Goal: Obtain resource: Obtain resource

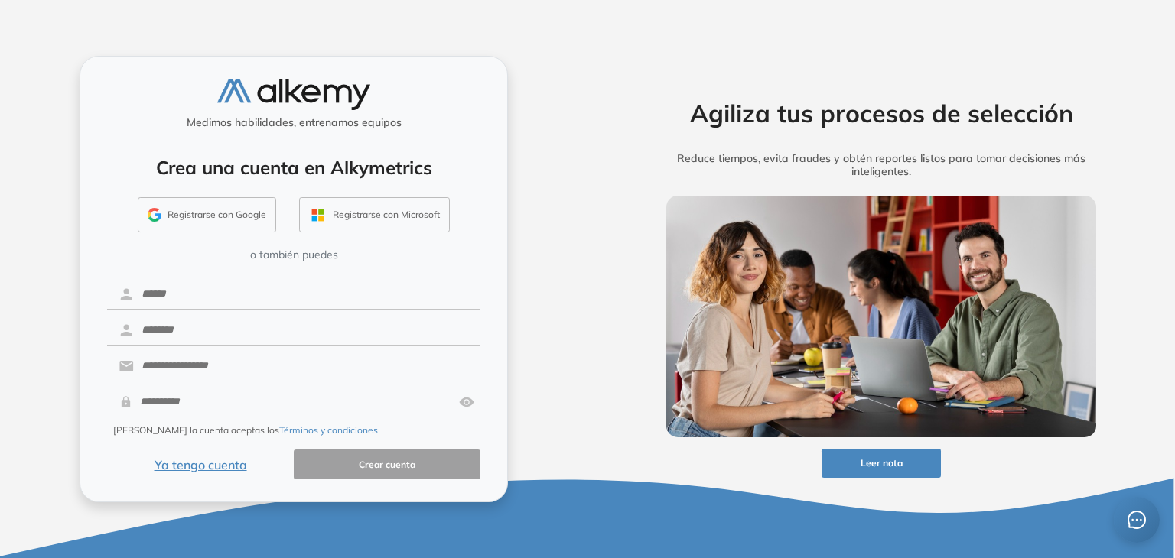
click at [193, 470] on button "Ya tengo cuenta" at bounding box center [200, 465] width 187 height 30
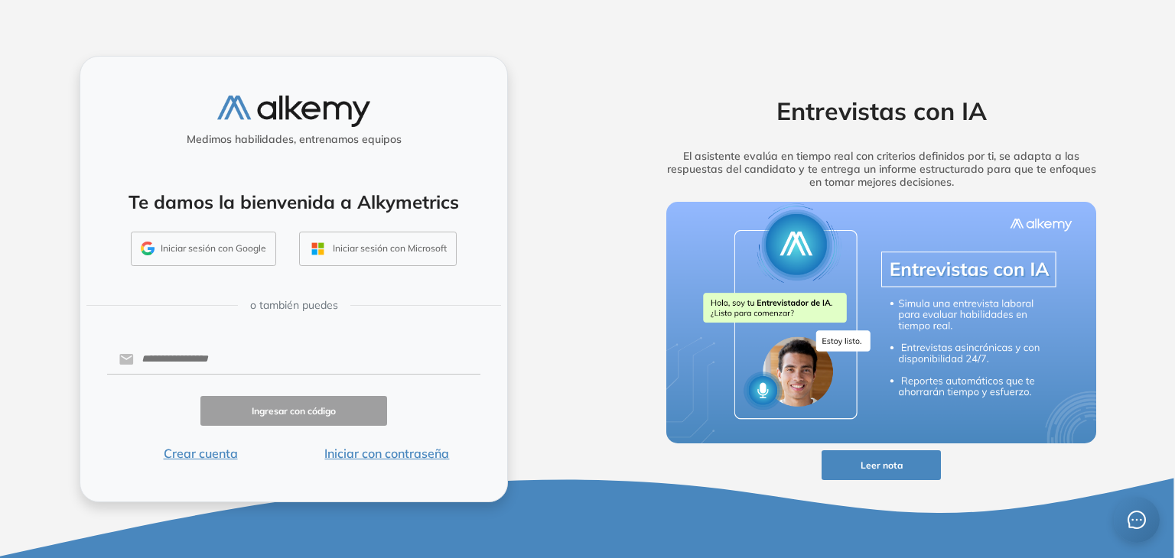
click at [437, 457] on button "Iniciar con contraseña" at bounding box center [387, 453] width 187 height 18
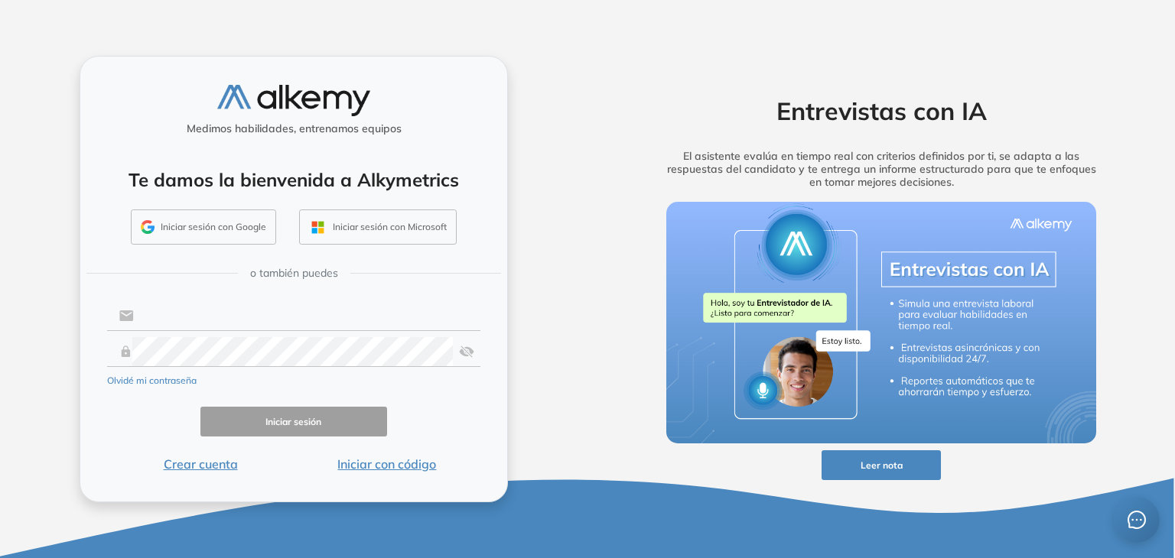
type input "**********"
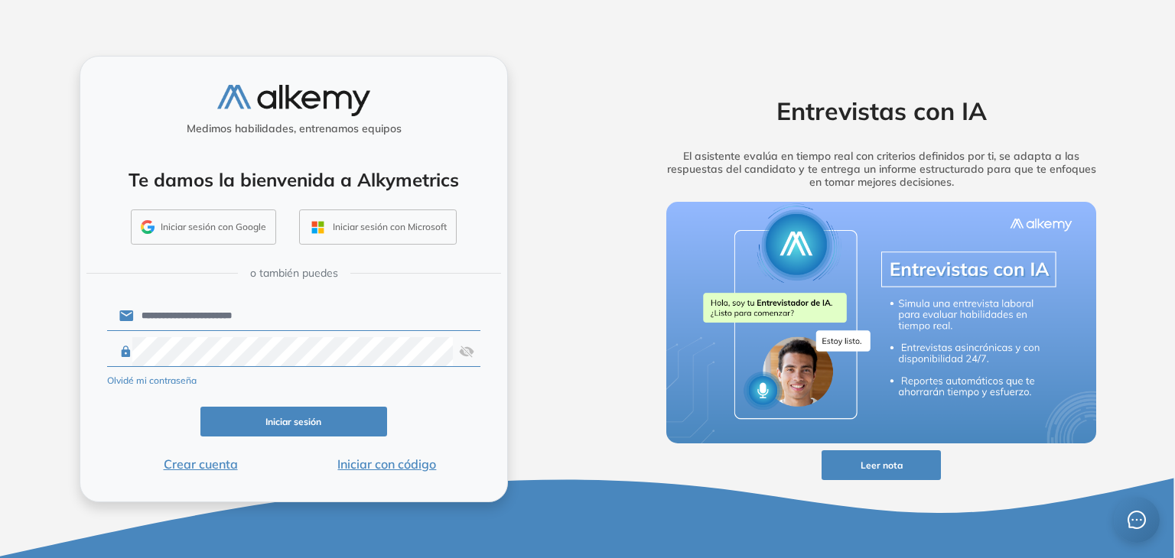
click at [321, 426] on button "Iniciar sesión" at bounding box center [293, 422] width 187 height 30
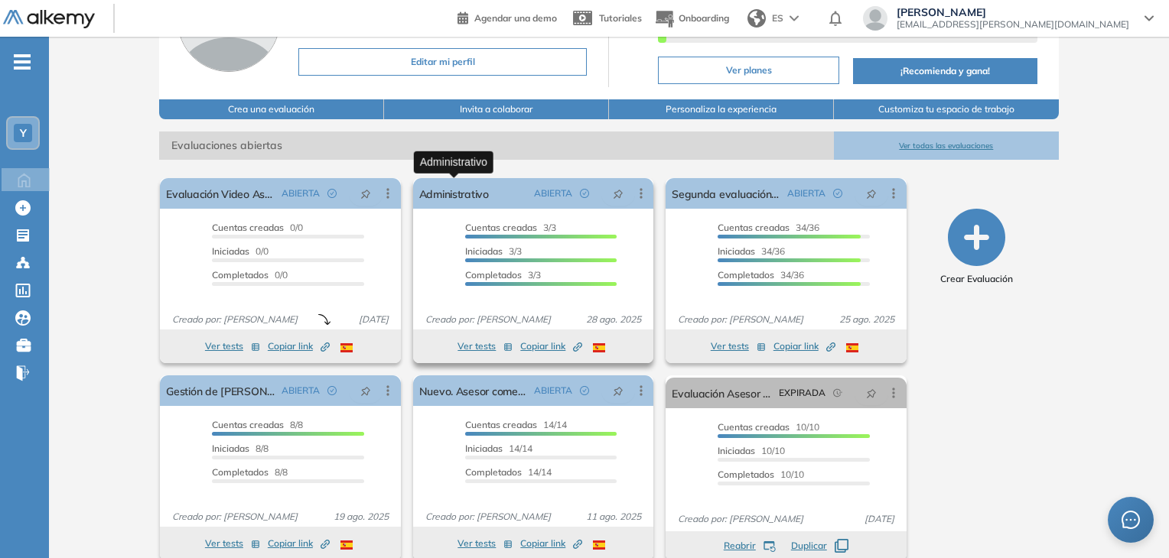
scroll to position [153, 0]
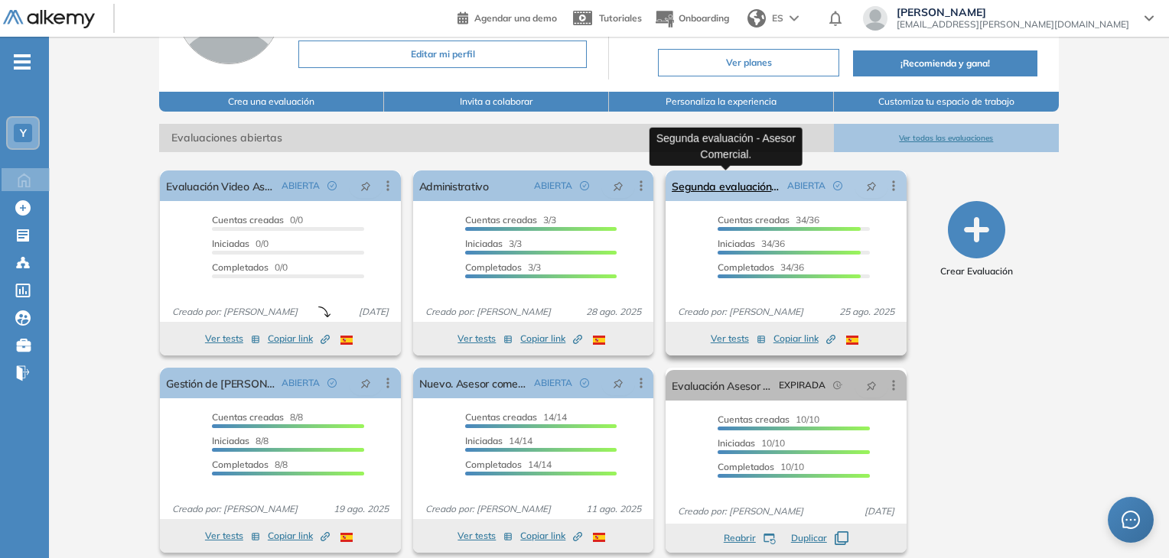
click at [741, 184] on link "Segunda evaluación - Asesor Comercial." at bounding box center [725, 186] width 109 height 31
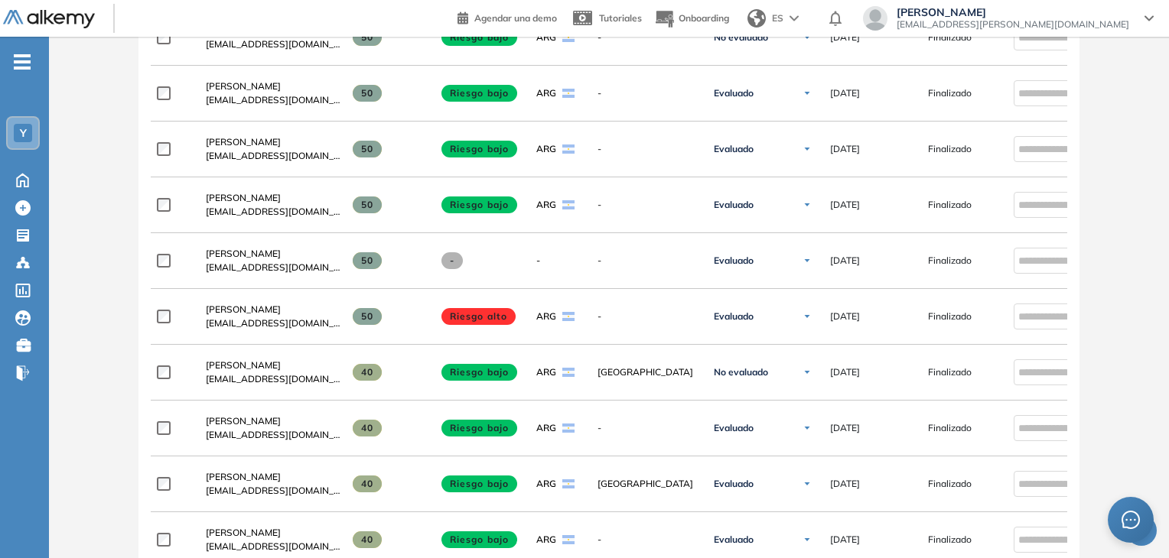
scroll to position [1392, 0]
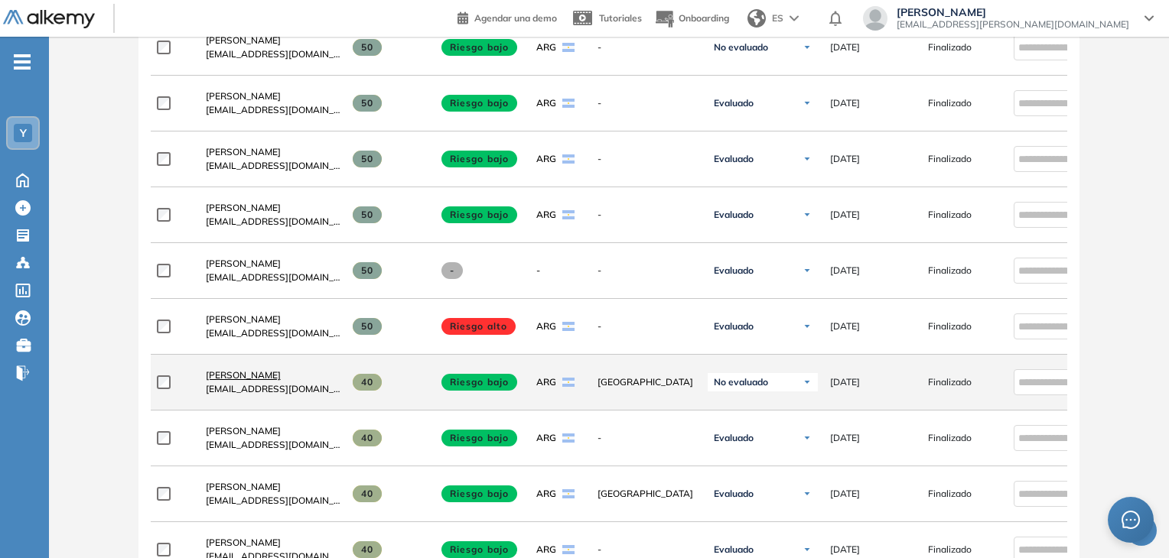
click at [237, 377] on span "Selva Rosso" at bounding box center [243, 374] width 75 height 11
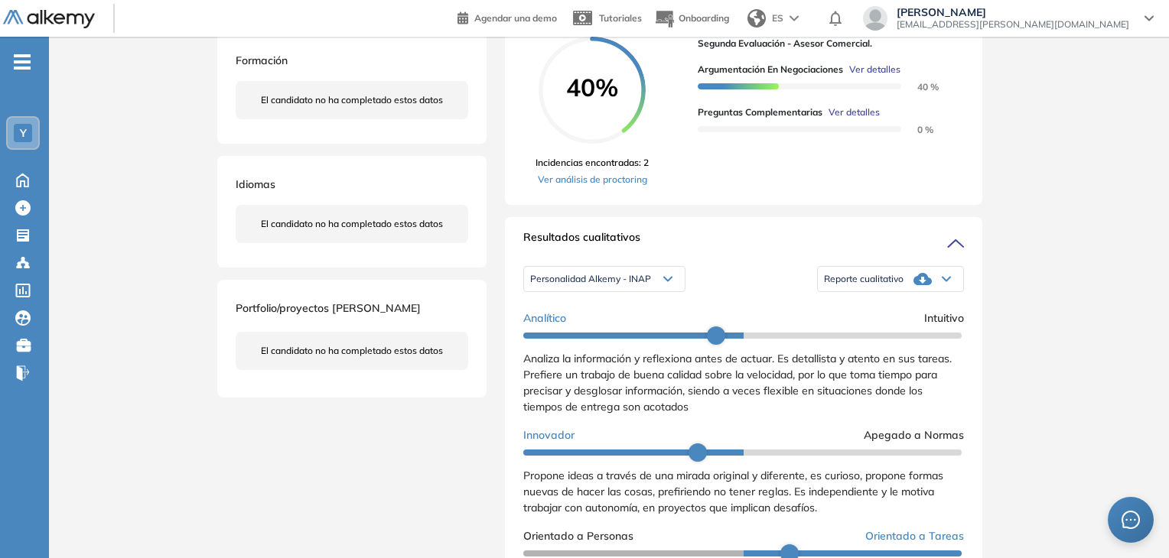
scroll to position [382, 0]
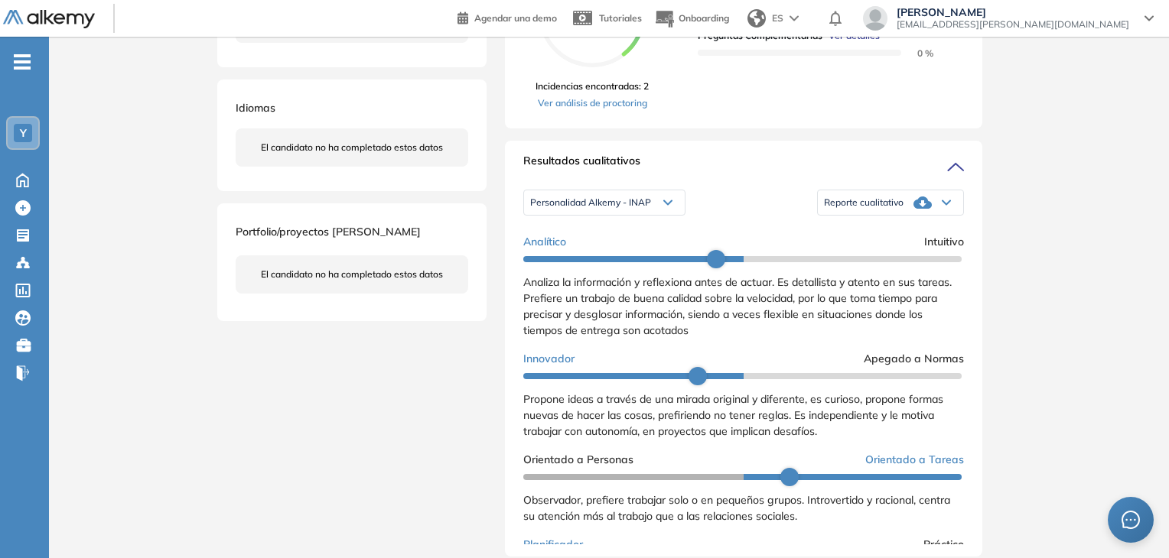
click at [898, 218] on div "Reporte cualitativo" at bounding box center [890, 202] width 145 height 31
click at [896, 236] on li "Reporte con Afinidad AI" at bounding box center [870, 227] width 93 height 15
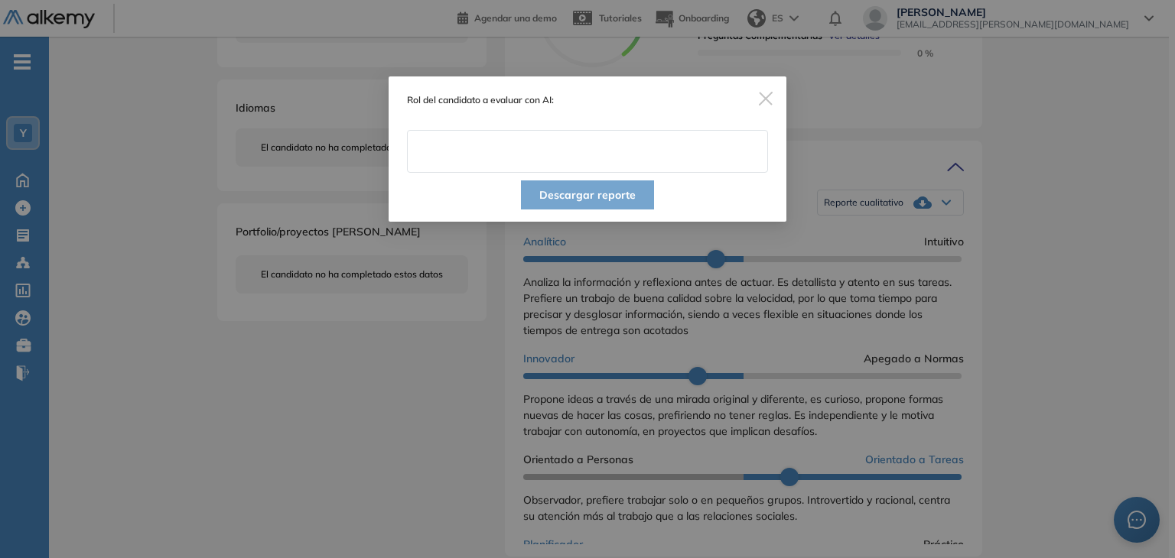
click at [583, 161] on input "text" at bounding box center [587, 151] width 361 height 43
type input "**********"
click at [578, 198] on button "Descargar reporte" at bounding box center [587, 194] width 133 height 29
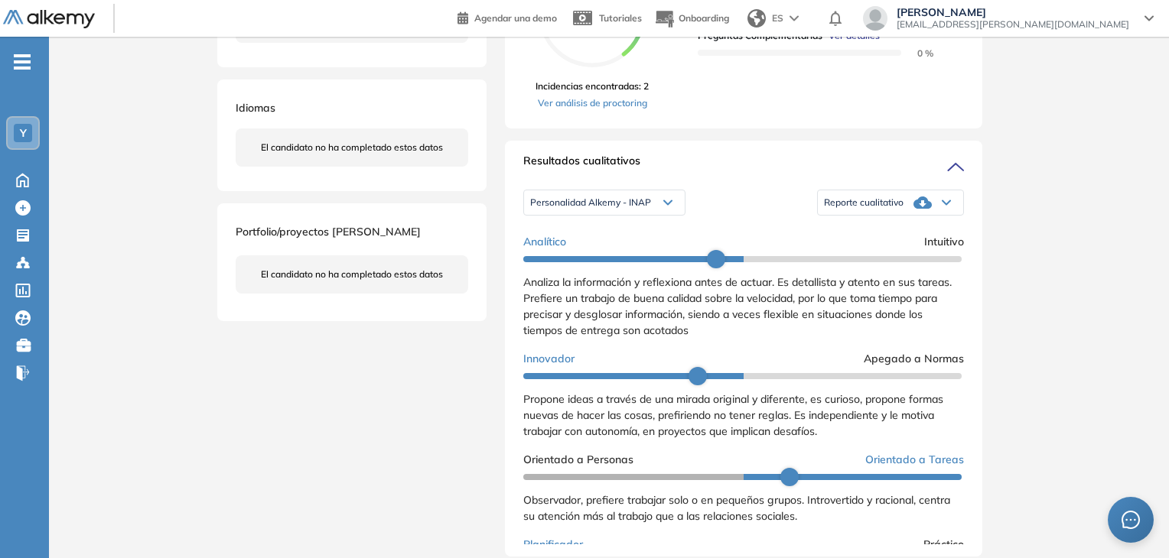
click at [1097, 246] on div "Inicio Alkymetrics Evaluaciones Dashboard Candidato Duración : 00:00:00 Cantida…" at bounding box center [609, 363] width 1120 height 1419
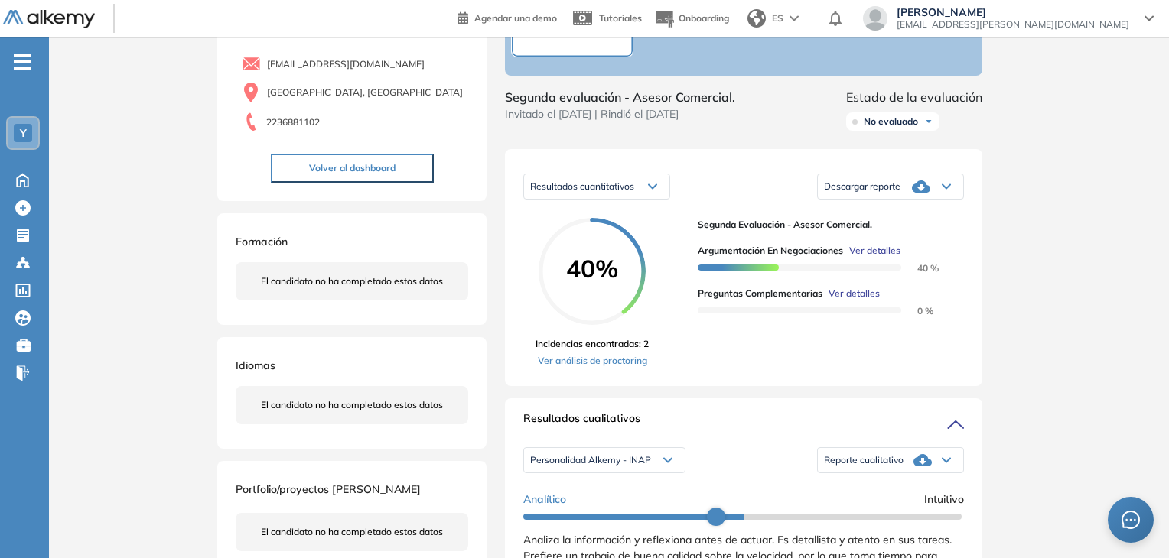
scroll to position [76, 0]
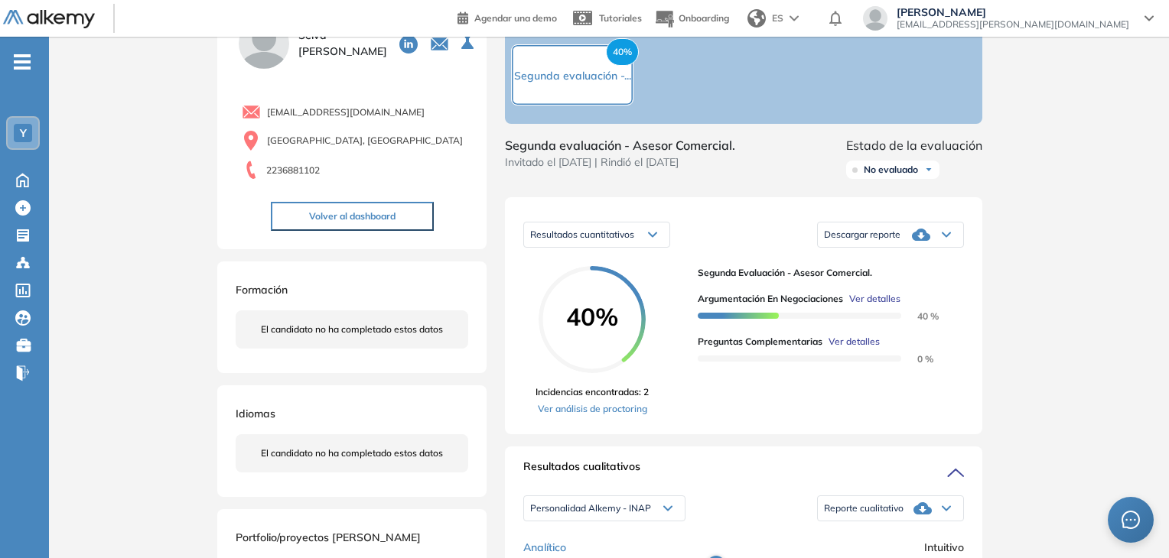
click at [921, 242] on icon at bounding box center [921, 235] width 18 height 18
click at [916, 295] on li "Descargar informe resumido" at bounding box center [881, 287] width 114 height 15
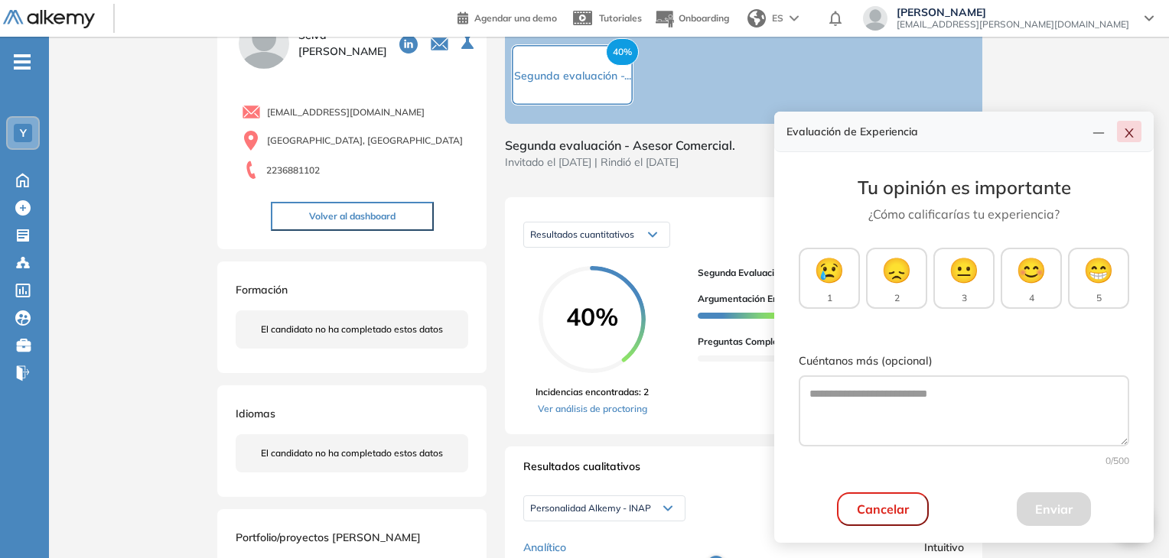
click at [1132, 137] on icon "close" at bounding box center [1128, 132] width 8 height 9
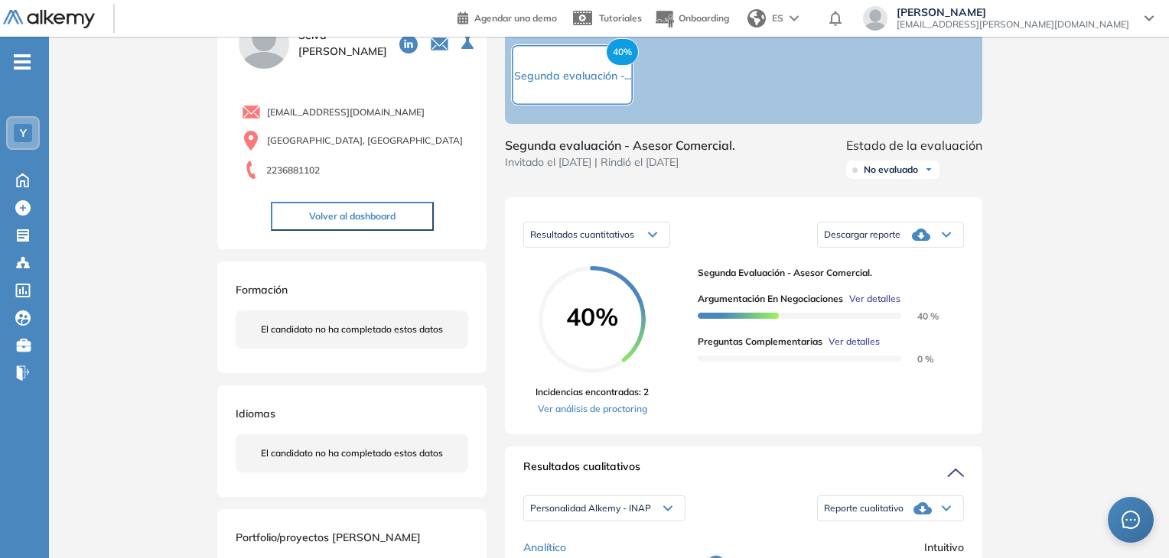
click at [888, 176] on span "No evaluado" at bounding box center [890, 170] width 54 height 12
click at [890, 235] on li "Evaluado" at bounding box center [882, 226] width 36 height 15
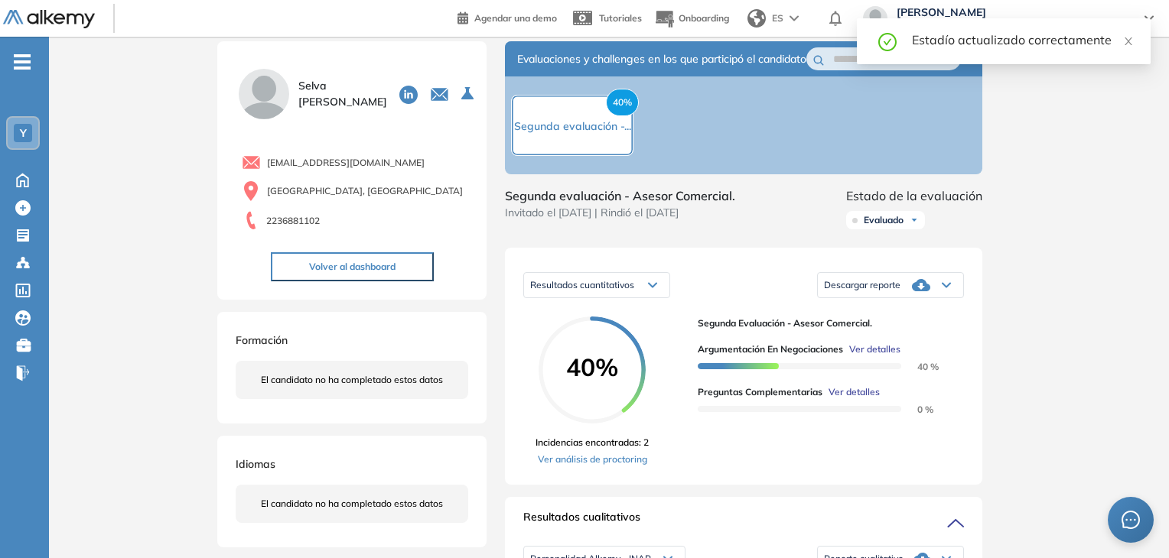
scroll to position [0, 0]
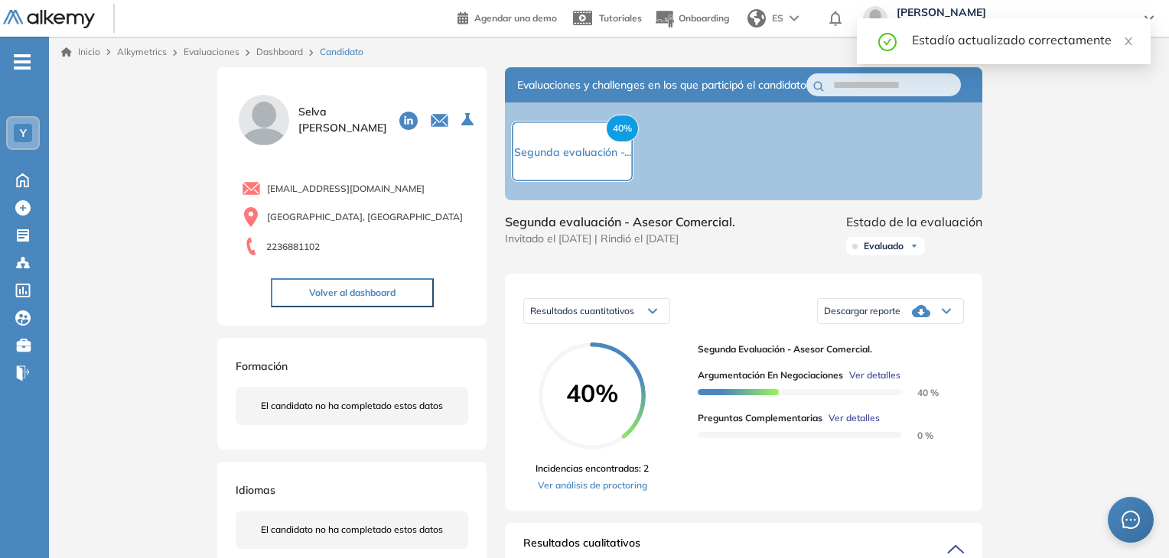
click at [275, 50] on link "Dashboard" at bounding box center [279, 51] width 47 height 11
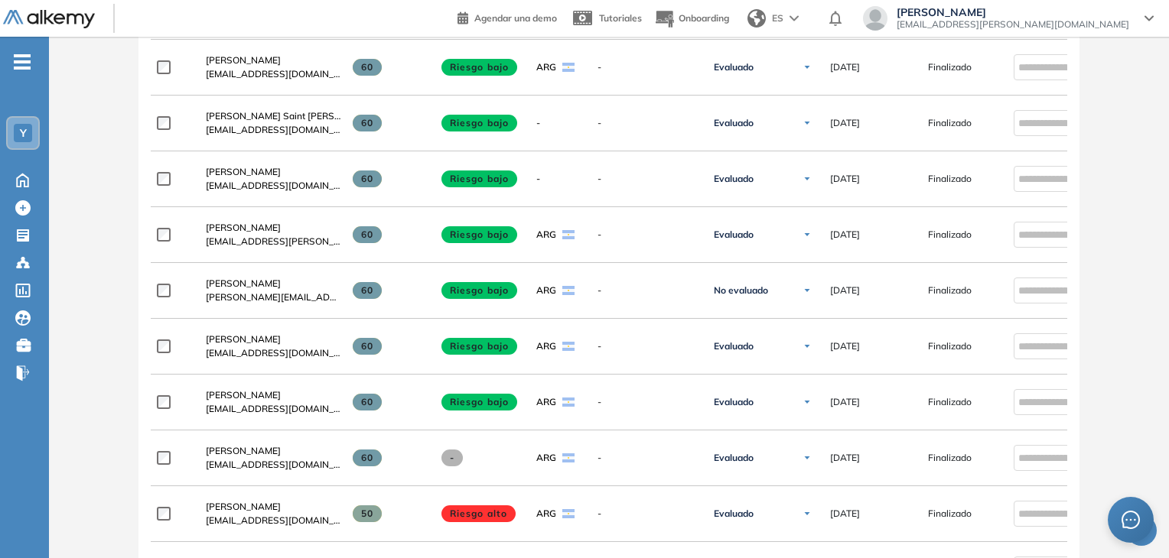
scroll to position [856, 0]
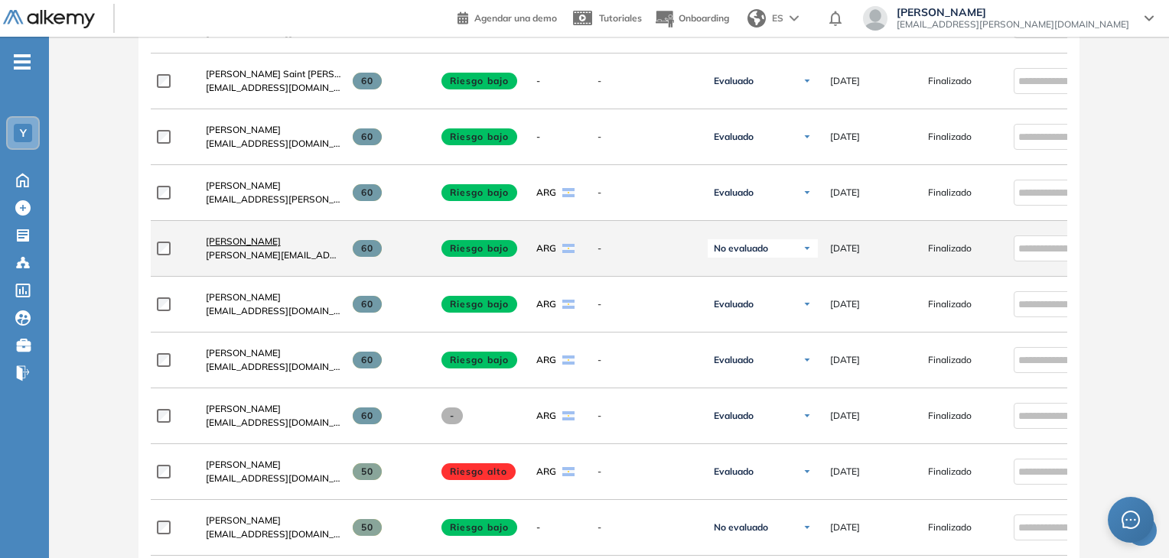
click at [281, 247] on span "Bernardo Baldarenas Martini" at bounding box center [243, 241] width 75 height 11
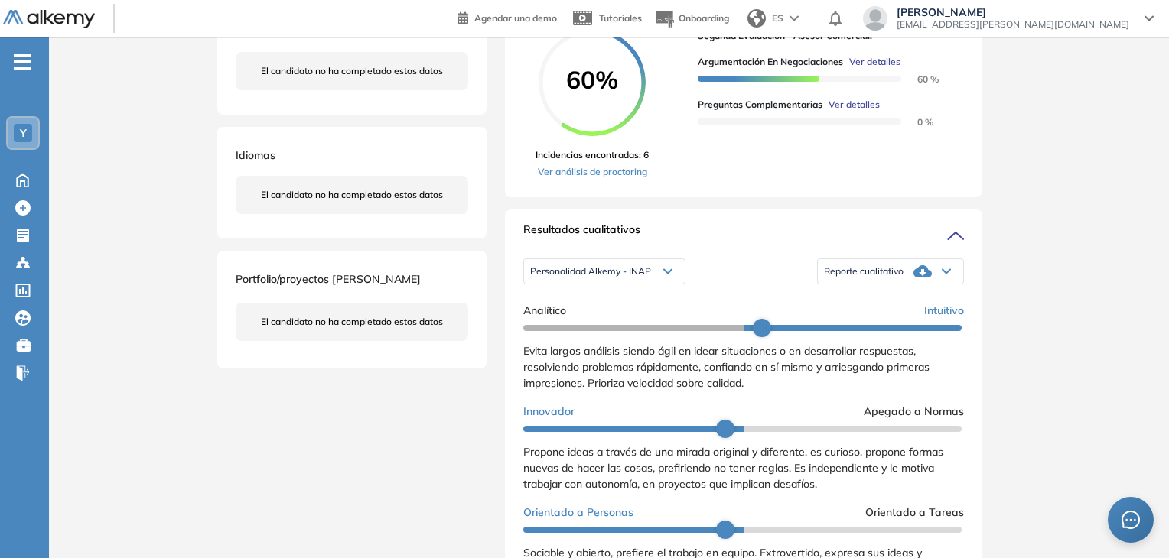
scroll to position [382, 0]
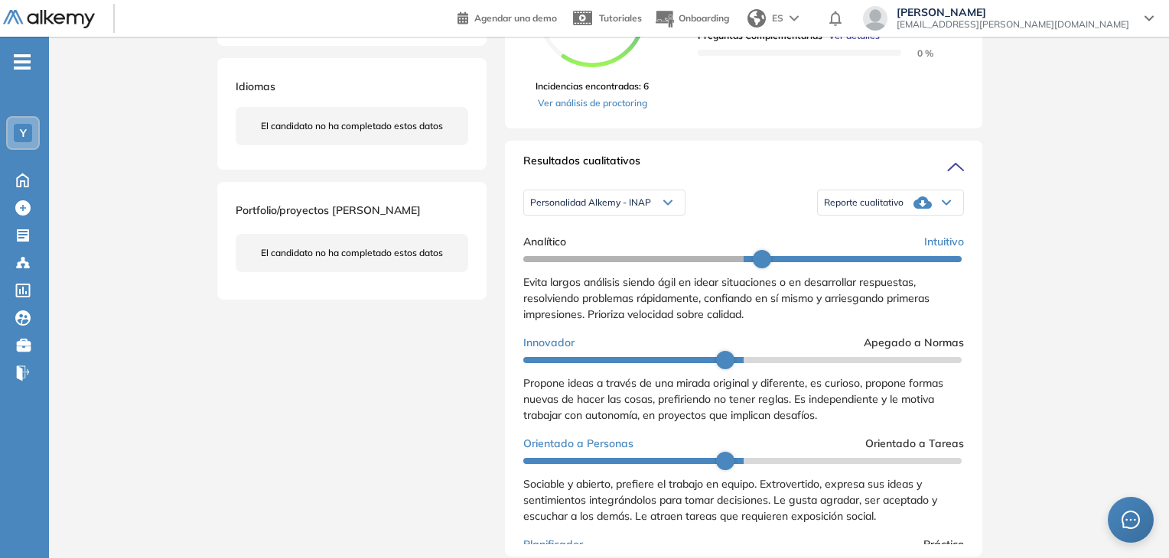
click at [895, 209] on span "Reporte cualitativo" at bounding box center [864, 203] width 80 height 12
click at [898, 236] on li "Reporte con Afinidad AI" at bounding box center [870, 227] width 93 height 15
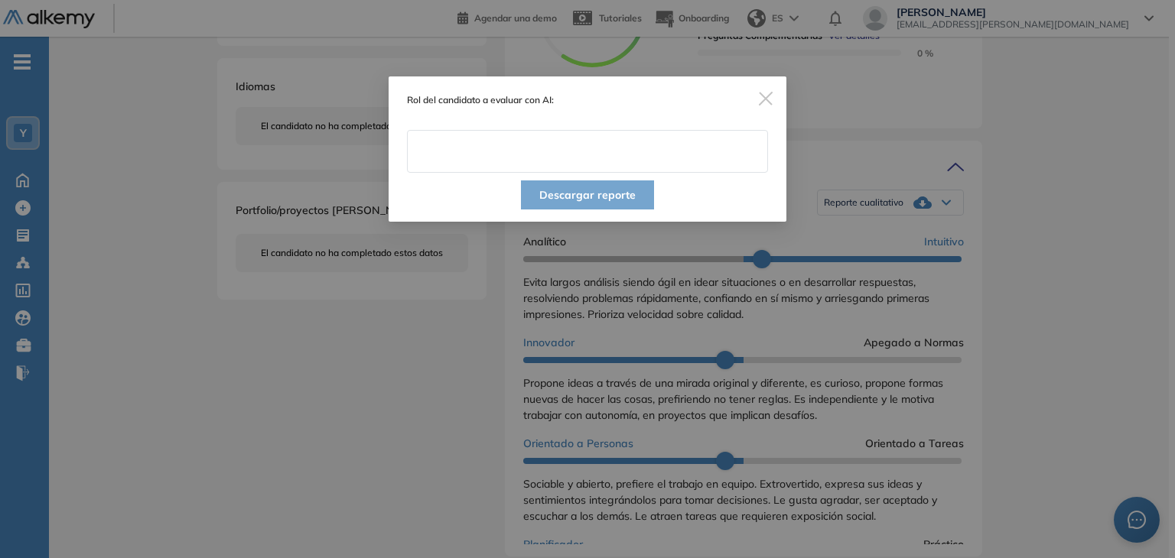
click at [564, 149] on input "text" at bounding box center [587, 151] width 361 height 43
type input "**********"
click at [590, 197] on button "Descargar reporte" at bounding box center [587, 194] width 133 height 29
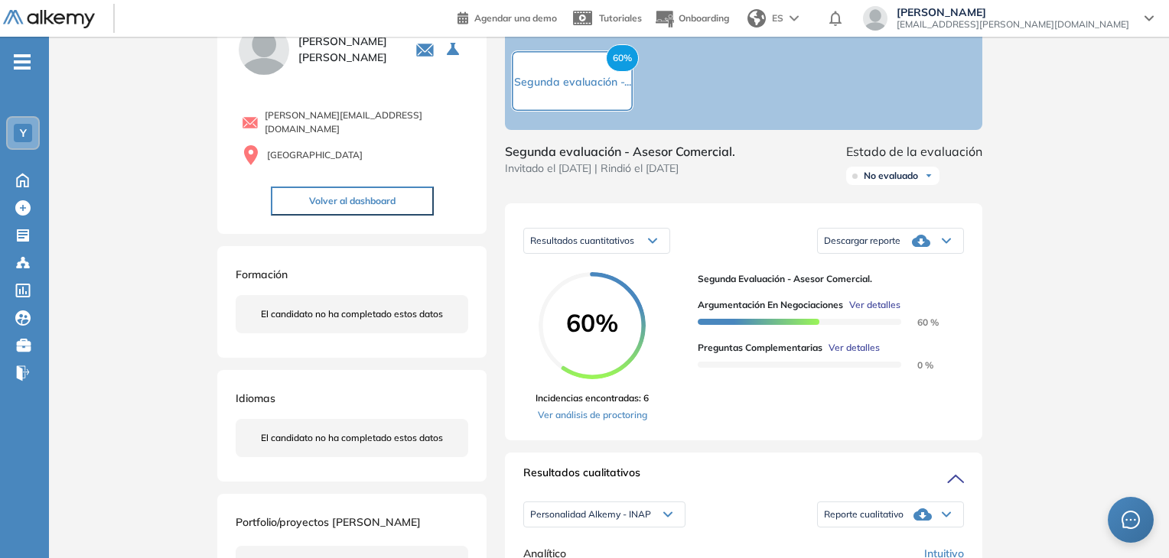
scroll to position [70, 0]
click at [936, 256] on div "Descargar reporte" at bounding box center [890, 241] width 145 height 31
click at [927, 302] on li "Descargar informe resumido" at bounding box center [881, 294] width 114 height 15
click at [900, 183] on span "No evaluado" at bounding box center [890, 177] width 54 height 12
click at [886, 242] on li "Evaluado" at bounding box center [882, 233] width 36 height 15
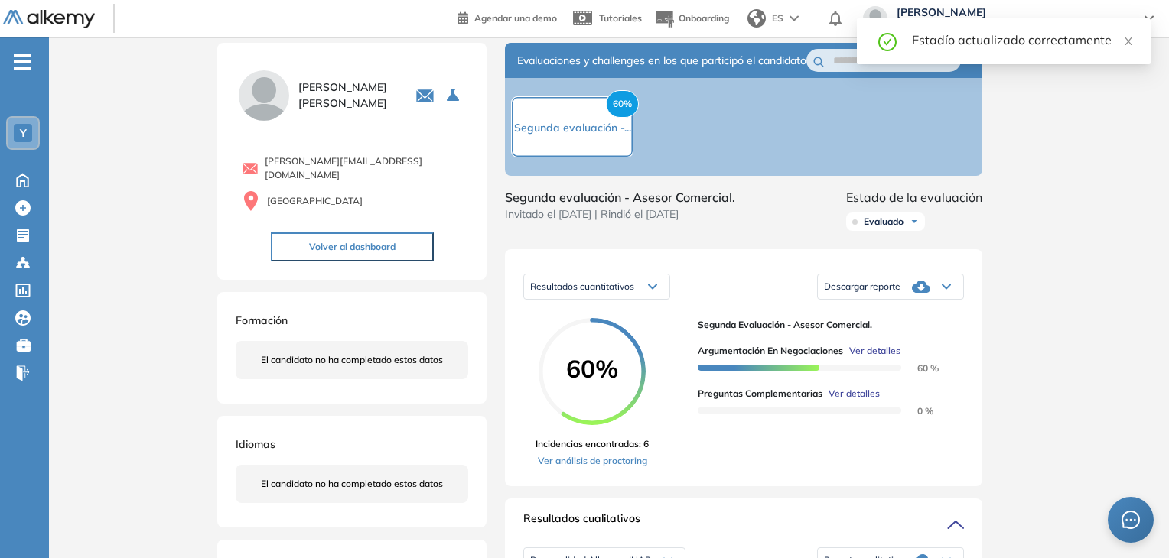
scroll to position [0, 0]
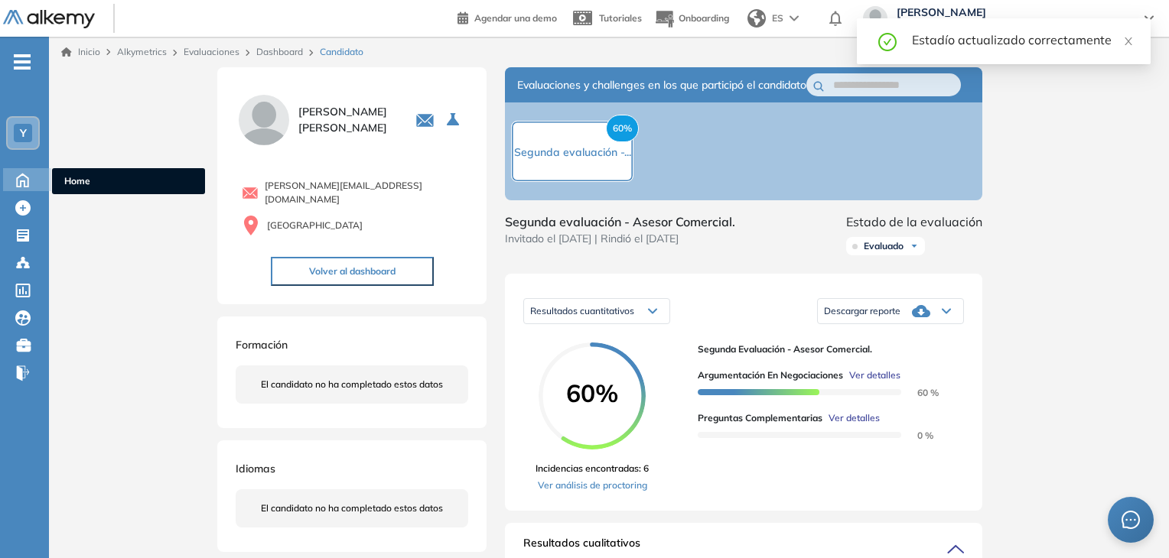
click at [29, 178] on icon at bounding box center [22, 179] width 27 height 18
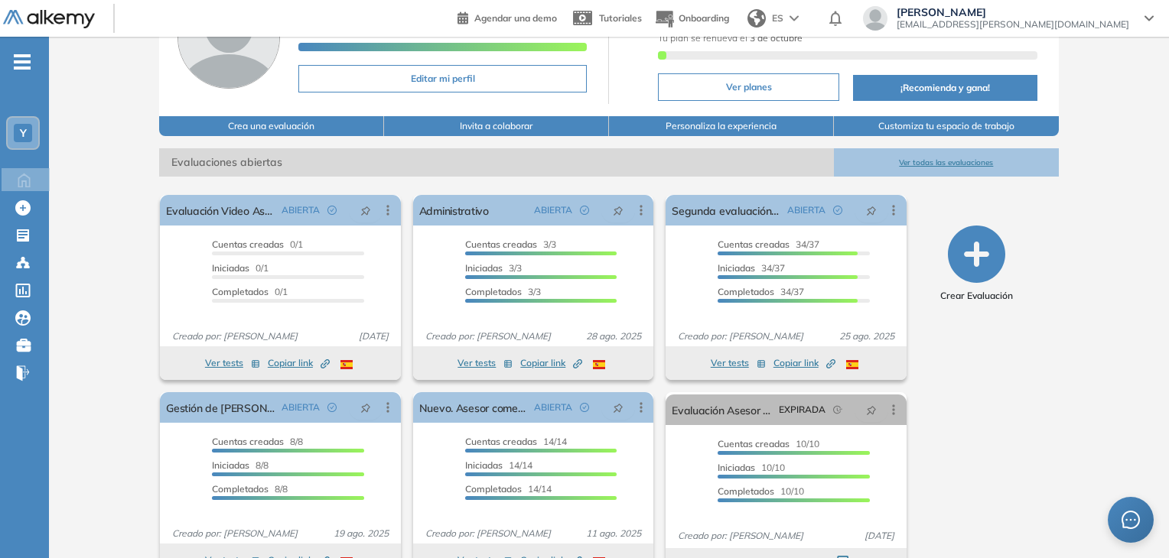
scroll to position [153, 0]
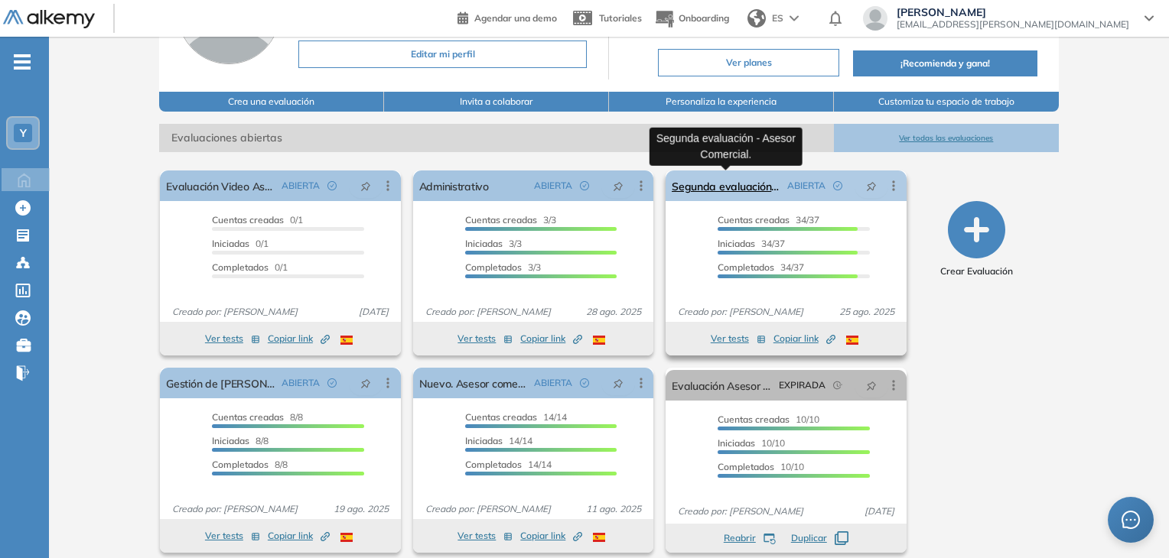
click at [734, 190] on link "Segunda evaluación - Asesor Comercial." at bounding box center [725, 186] width 109 height 31
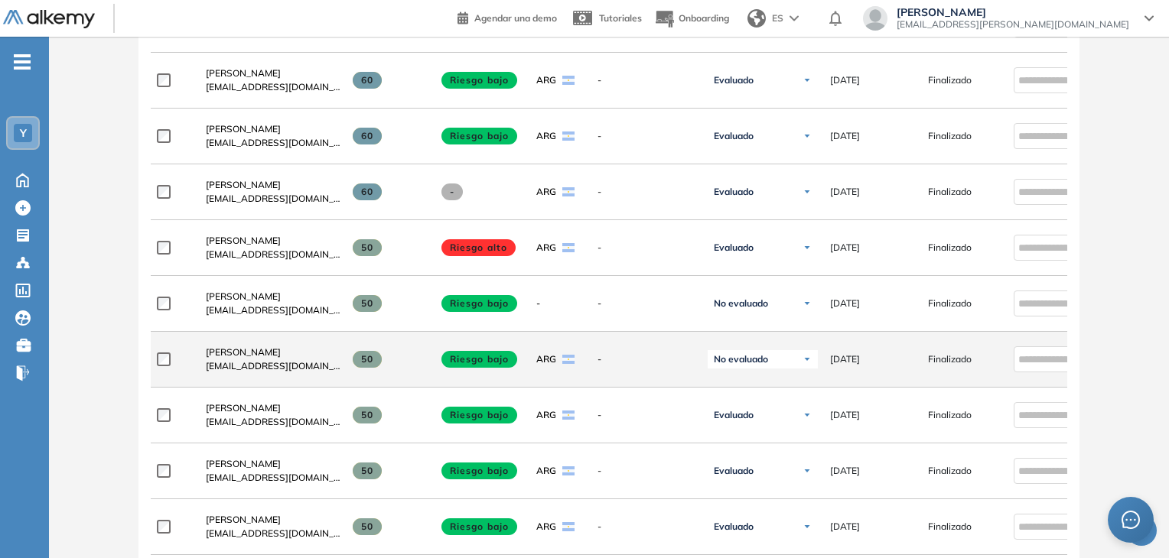
scroll to position [1156, 0]
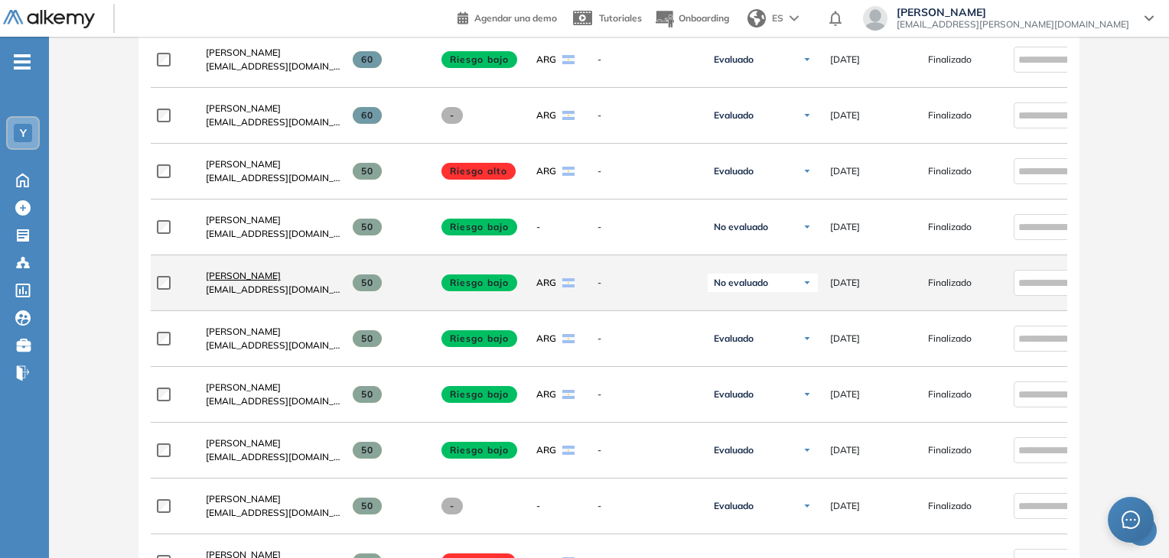
click at [241, 278] on span "Lukas Urbina" at bounding box center [243, 275] width 75 height 11
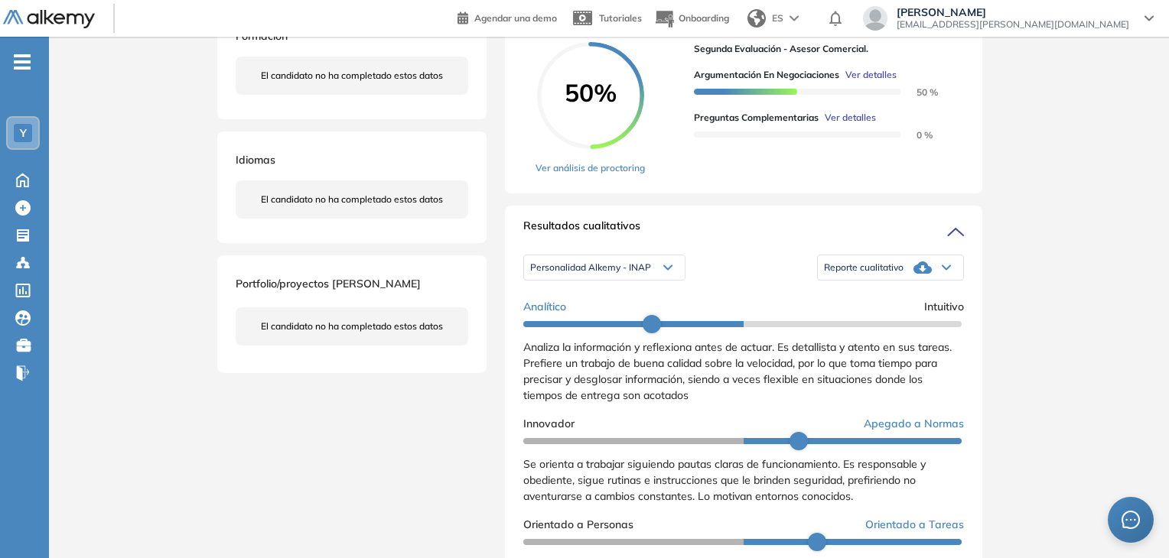
scroll to position [382, 0]
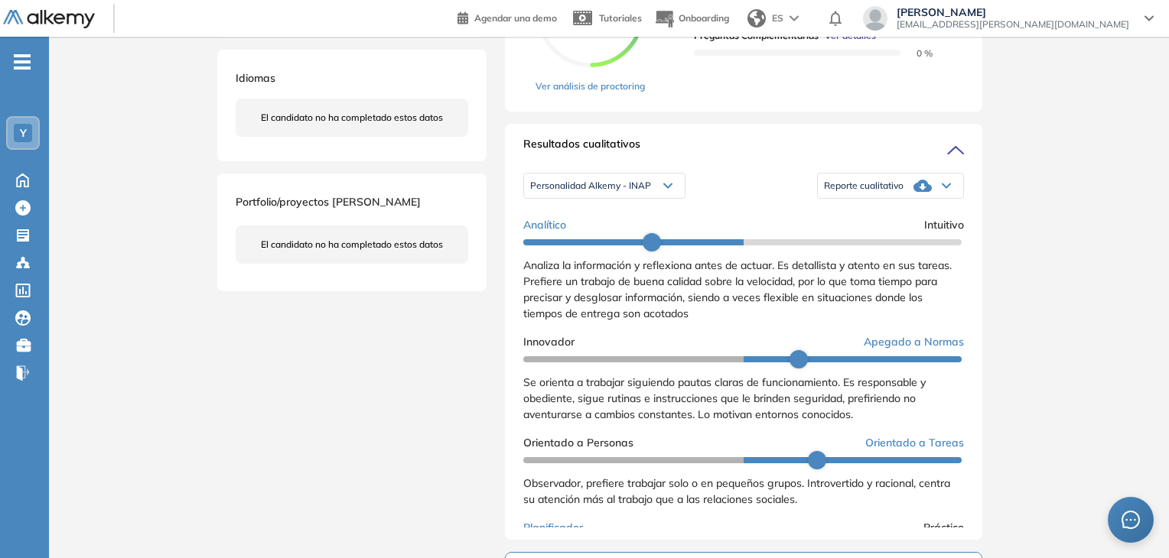
click at [892, 192] on span "Reporte cualitativo" at bounding box center [864, 186] width 80 height 12
click at [905, 219] on li "Reporte con Afinidad AI" at bounding box center [870, 210] width 93 height 15
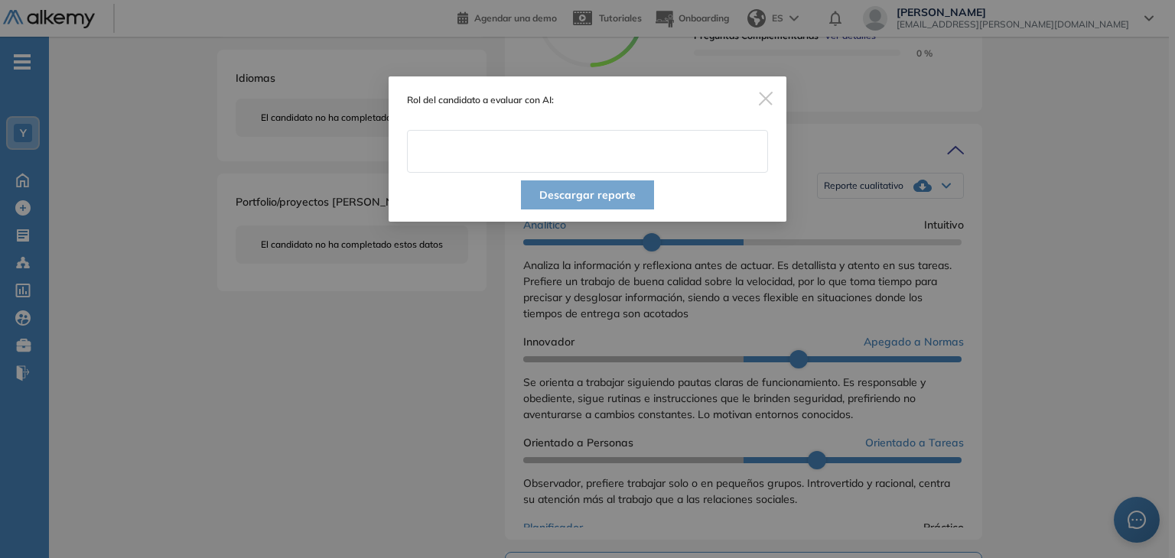
click at [630, 155] on input "text" at bounding box center [587, 151] width 361 height 43
type input "**********"
click at [578, 197] on button "Descargar reporte" at bounding box center [587, 194] width 133 height 29
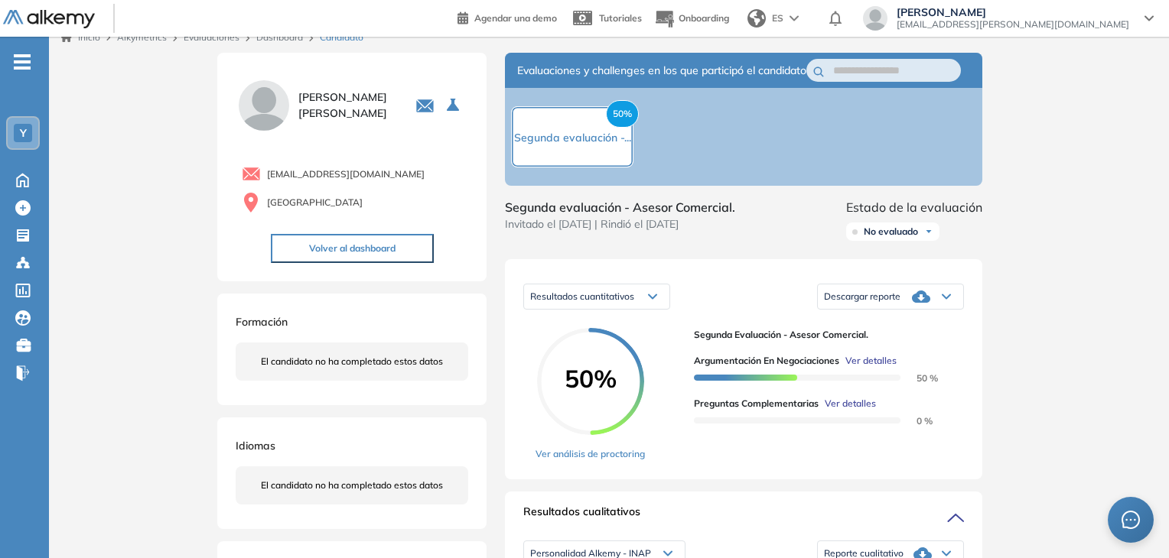
scroll to position [0, 0]
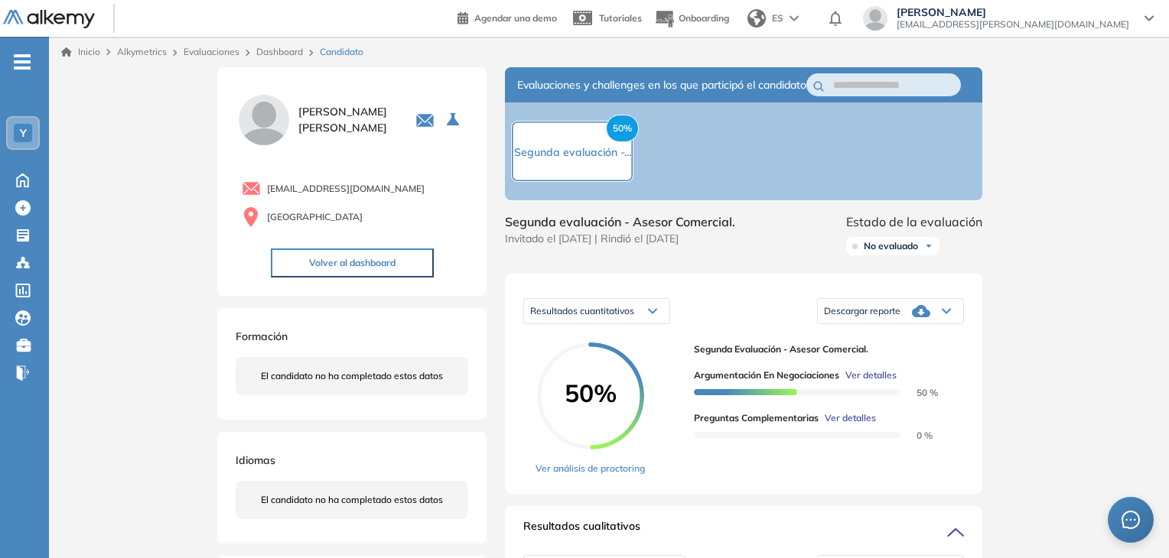
click at [930, 320] on icon at bounding box center [921, 311] width 18 height 18
click at [909, 372] on li "Descargar informe resumido" at bounding box center [881, 363] width 114 height 15
click at [891, 252] on span "No evaluado" at bounding box center [890, 246] width 54 height 12
click at [892, 311] on li "Evaluado" at bounding box center [882, 303] width 36 height 15
